Goal: Task Accomplishment & Management: Manage account settings

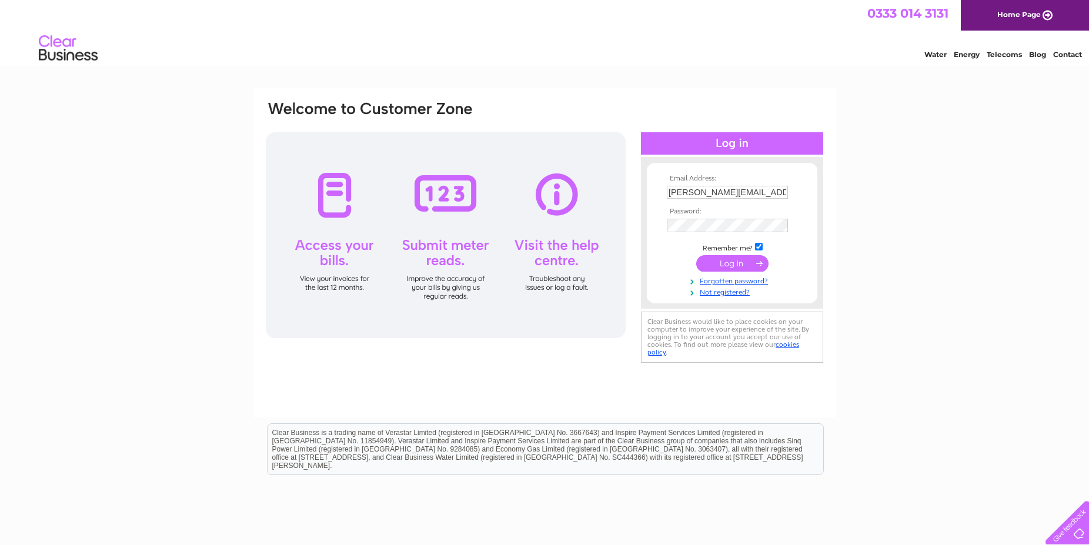
click at [744, 269] on input "submit" at bounding box center [732, 263] width 72 height 16
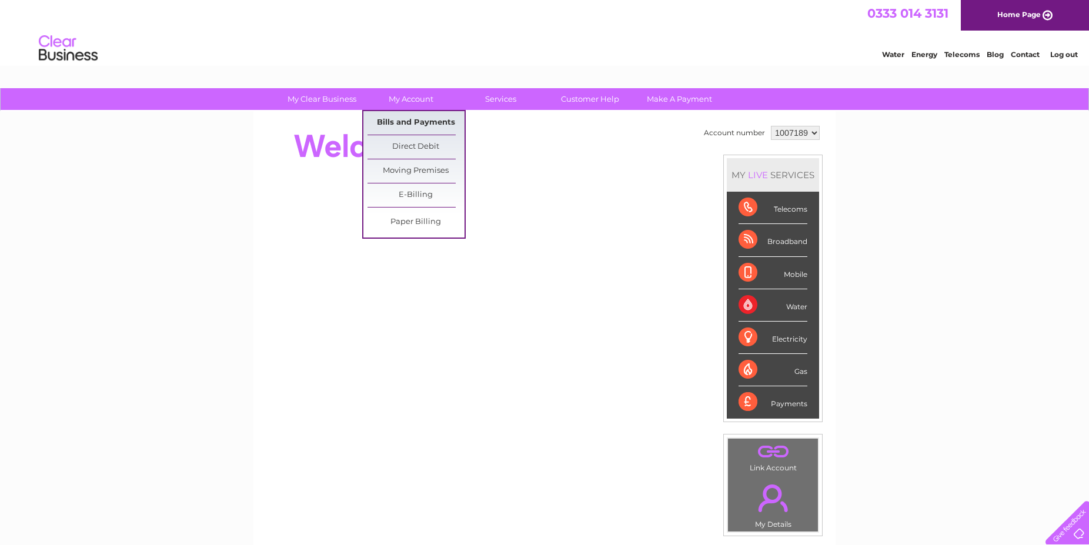
click at [402, 115] on link "Bills and Payments" at bounding box center [415, 123] width 97 height 24
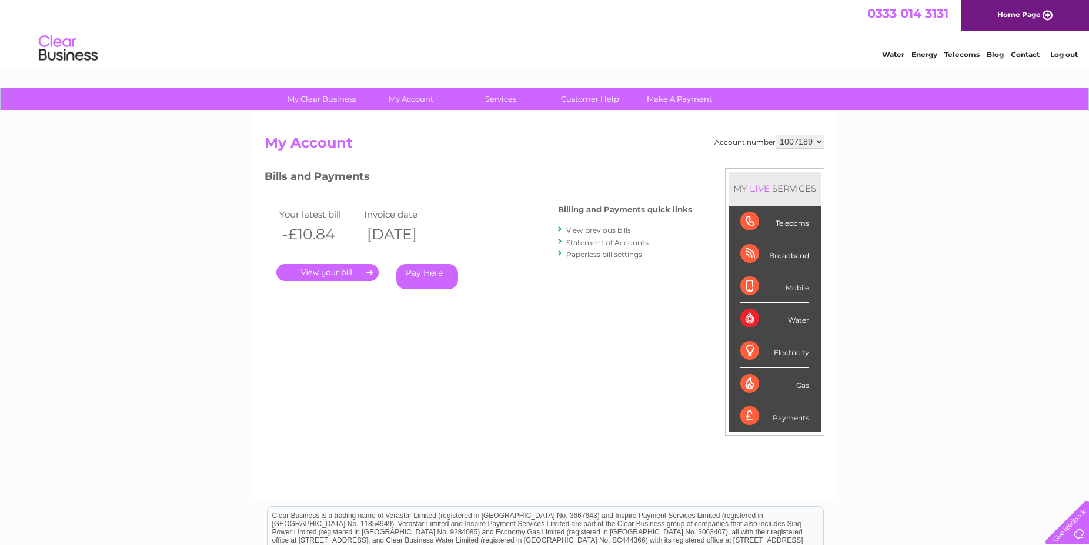
click at [334, 275] on link "." at bounding box center [327, 272] width 102 height 17
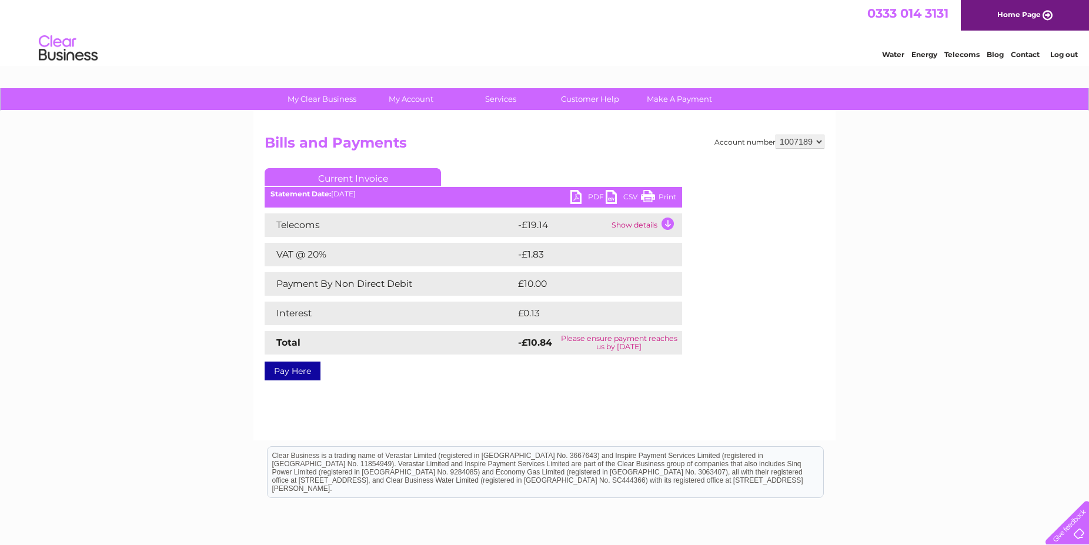
click at [584, 199] on link "PDF" at bounding box center [587, 198] width 35 height 17
